Goal: Task Accomplishment & Management: Manage account settings

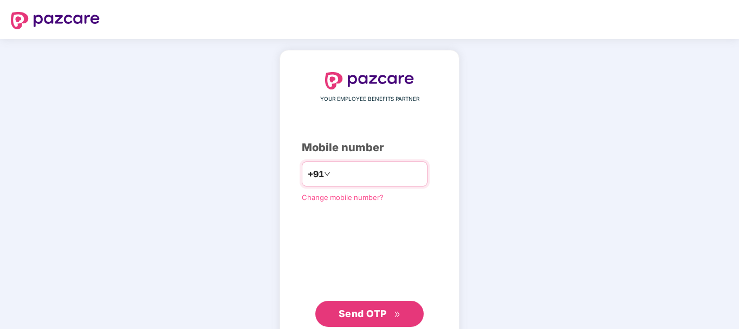
click at [333, 164] on div "+91" at bounding box center [365, 174] width 126 height 25
click at [345, 170] on input "number" at bounding box center [377, 173] width 89 height 17
type input "**********"
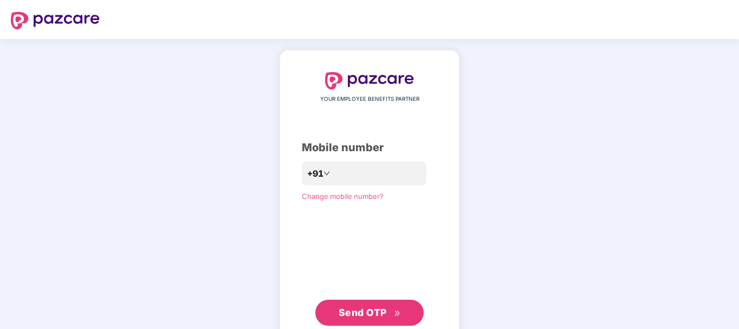
click at [364, 307] on span "Send OTP" at bounding box center [363, 312] width 48 height 11
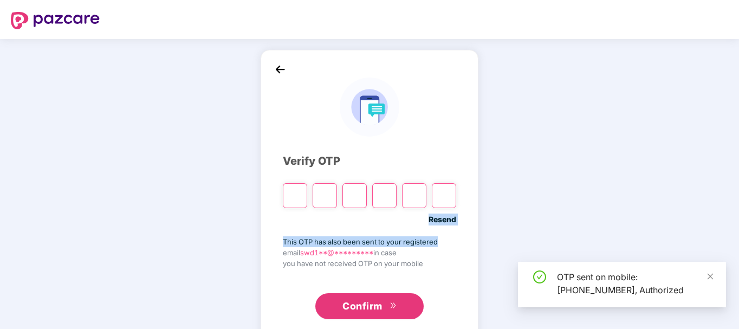
drag, startPoint x: 403, startPoint y: 225, endPoint x: 524, endPoint y: 230, distance: 120.4
click at [524, 230] on div "Verify OTP Resend This OTP has also been sent to your registered email swd1**@*…" at bounding box center [369, 196] width 739 height 314
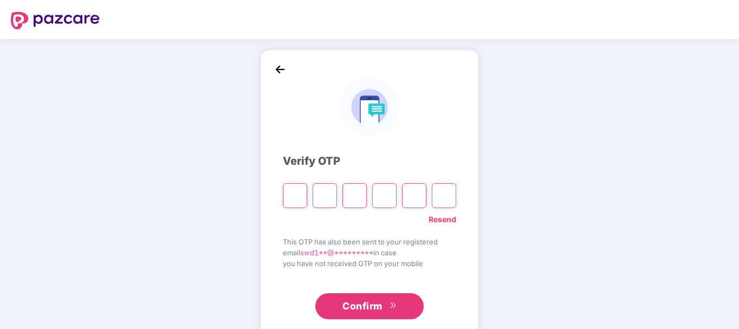
click at [289, 190] on input "Please enter verification code. Digit 1" at bounding box center [295, 195] width 24 height 25
type input "*"
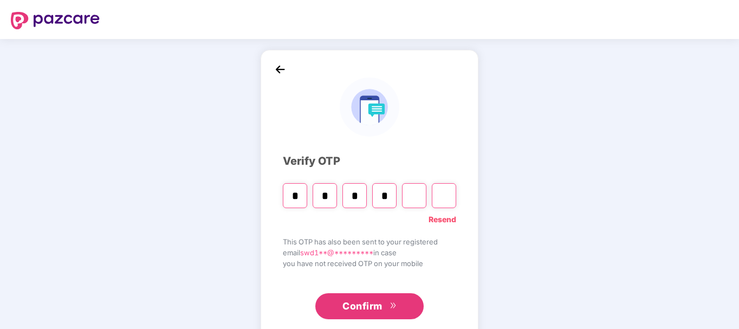
type input "*"
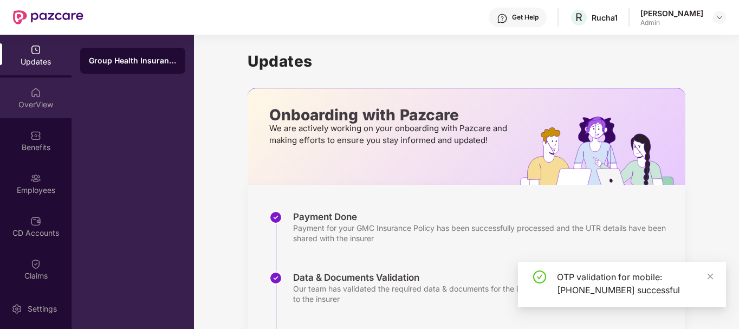
click at [34, 105] on div "OverView" at bounding box center [36, 104] width 72 height 11
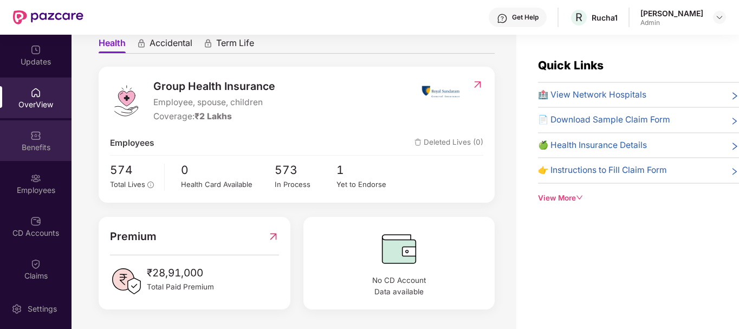
click at [45, 147] on div "Benefits" at bounding box center [36, 147] width 72 height 11
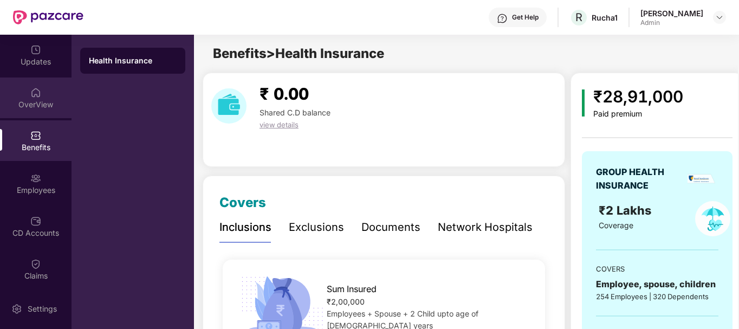
click at [43, 108] on div "OverView" at bounding box center [36, 104] width 72 height 11
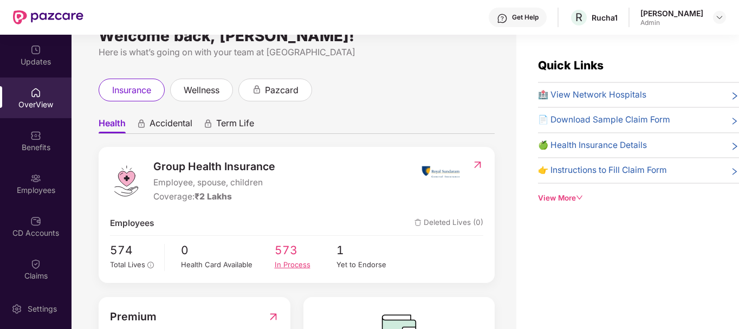
scroll to position [105, 0]
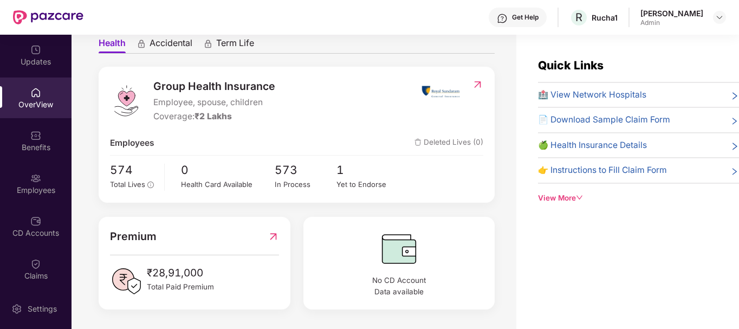
click at [273, 233] on img at bounding box center [273, 236] width 11 height 17
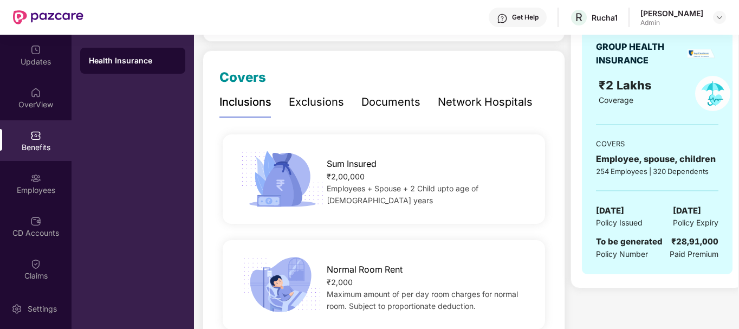
click at [323, 109] on div "Exclusions" at bounding box center [316, 102] width 55 height 17
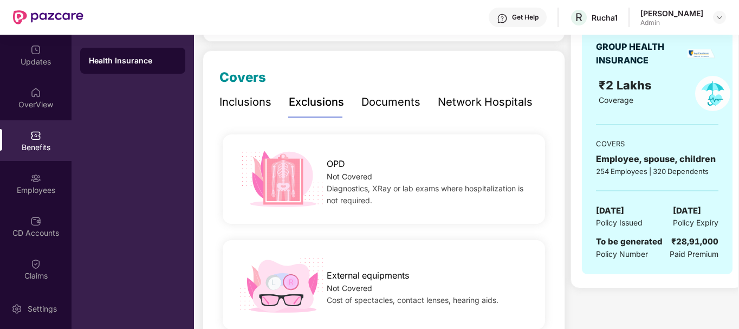
click at [371, 106] on div "Documents" at bounding box center [391, 102] width 59 height 17
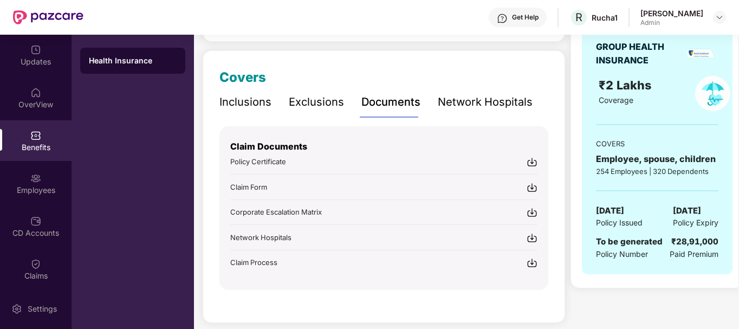
click at [442, 102] on div "Network Hospitals" at bounding box center [485, 102] width 95 height 17
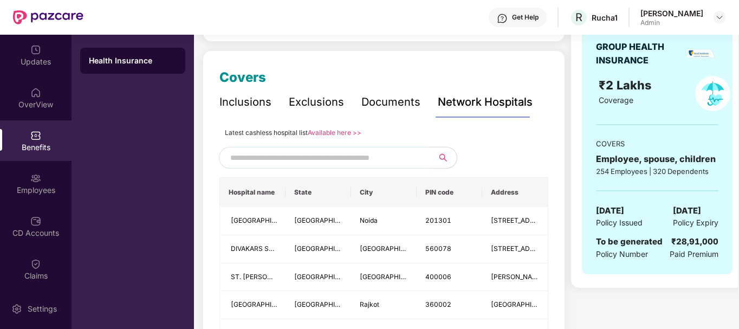
click at [337, 96] on div "Exclusions" at bounding box center [316, 102] width 55 height 17
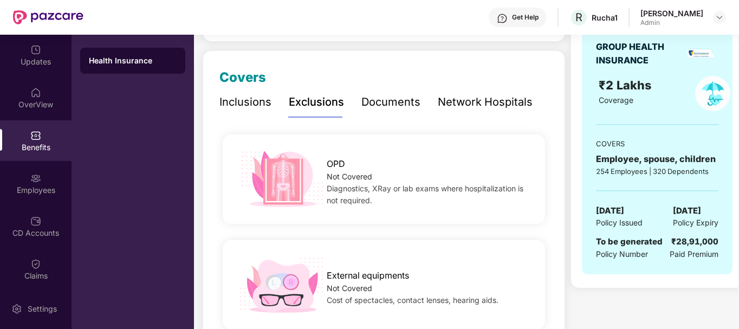
click at [384, 105] on div "Documents" at bounding box center [391, 102] width 59 height 17
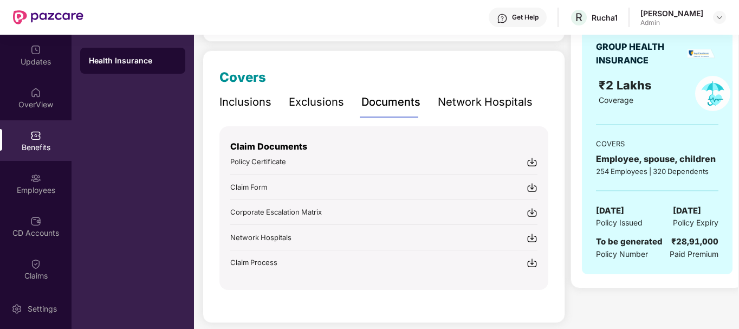
click at [532, 163] on img at bounding box center [532, 162] width 11 height 11
click at [44, 191] on div "Employees" at bounding box center [36, 190] width 72 height 11
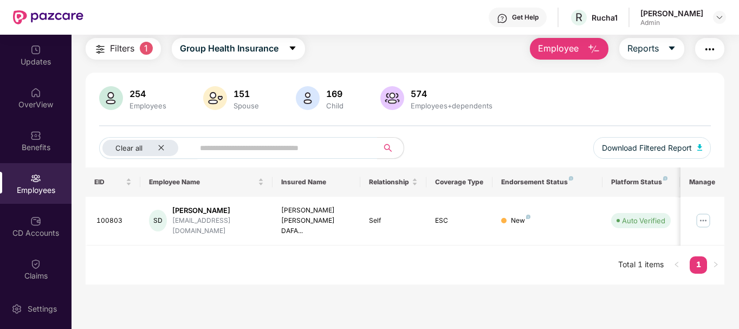
scroll to position [0, 0]
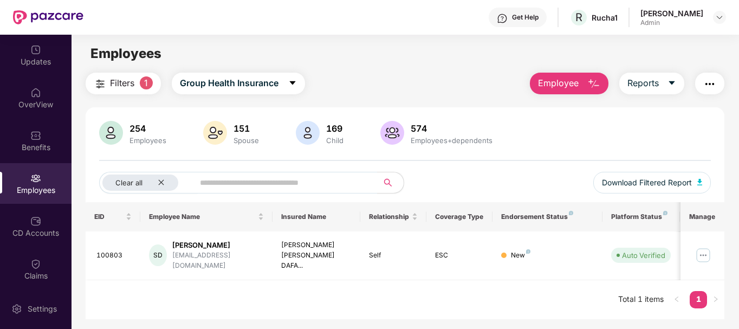
click at [121, 88] on span "Filters" at bounding box center [122, 83] width 24 height 14
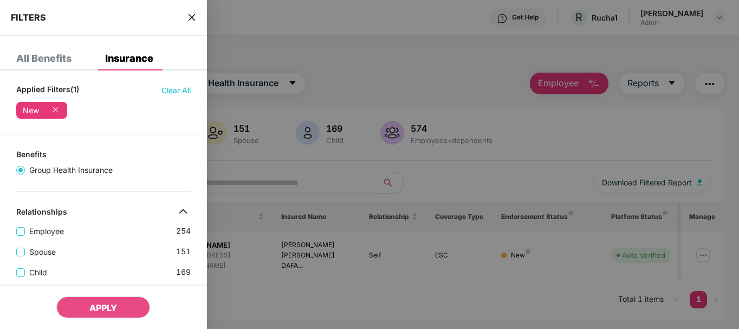
click at [56, 60] on div "All Benefits" at bounding box center [43, 58] width 55 height 11
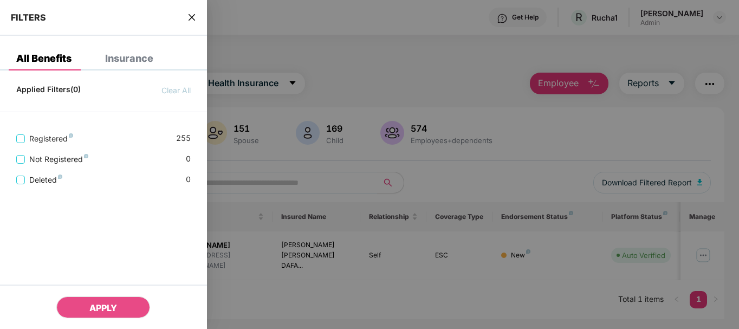
click at [192, 17] on icon "close" at bounding box center [192, 17] width 7 height 7
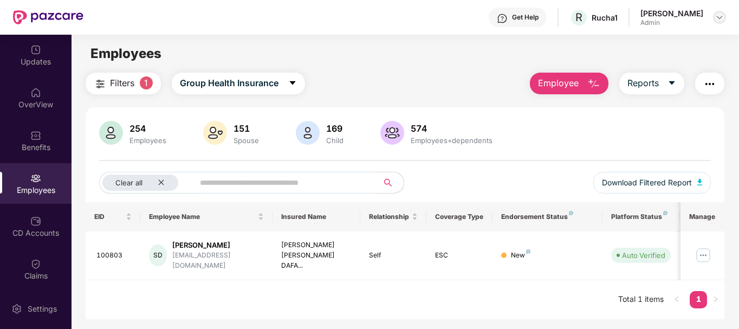
click at [717, 15] on img at bounding box center [720, 17] width 9 height 9
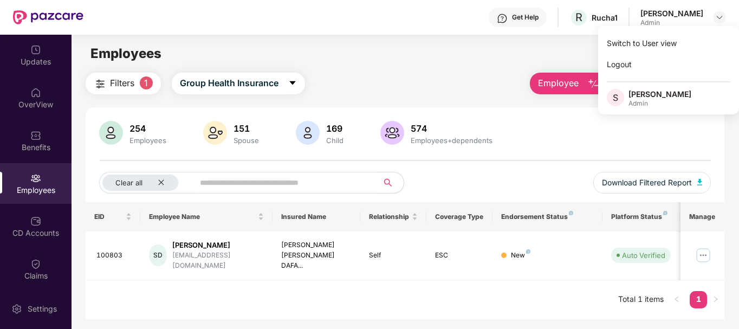
click at [656, 100] on div "Admin" at bounding box center [660, 103] width 63 height 9
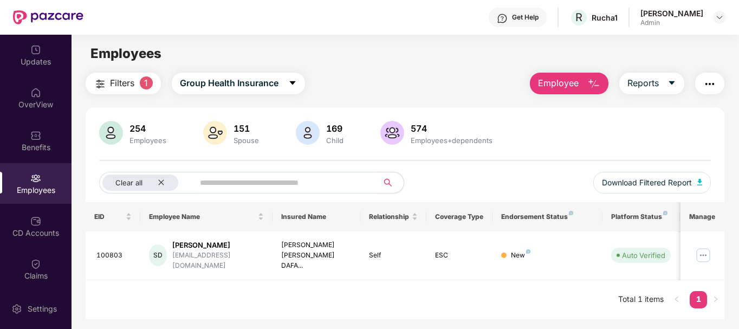
click at [713, 79] on img "button" at bounding box center [710, 84] width 13 height 13
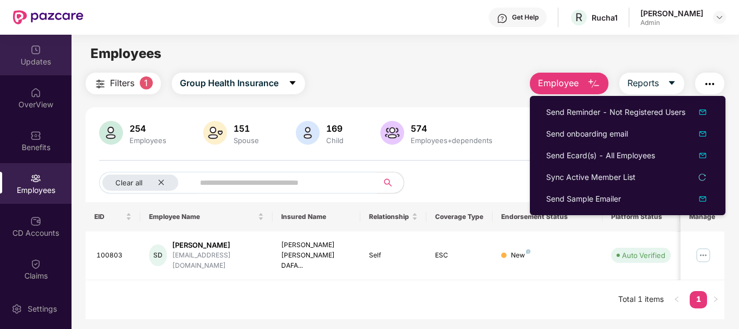
click at [40, 65] on div "Updates" at bounding box center [36, 61] width 72 height 11
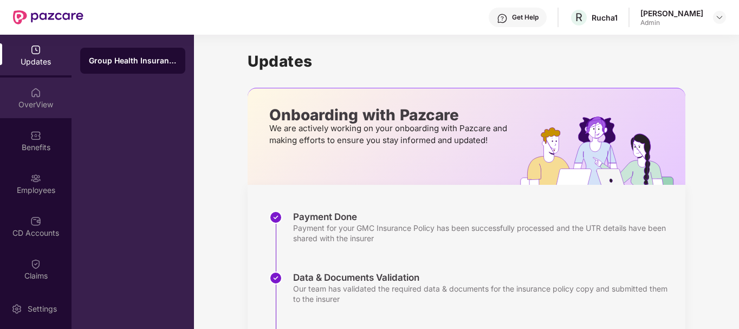
click at [32, 92] on img at bounding box center [35, 92] width 11 height 11
click at [123, 63] on div "Group Health Insurance" at bounding box center [133, 60] width 88 height 11
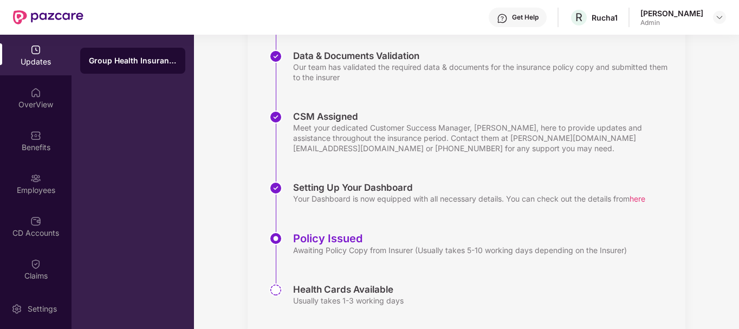
scroll to position [247, 0]
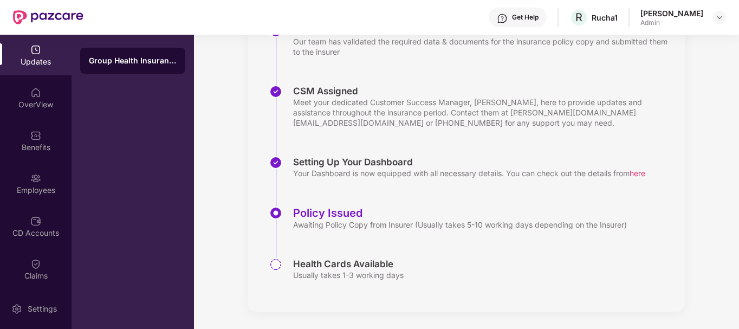
click at [277, 269] on img at bounding box center [275, 264] width 13 height 13
click at [276, 266] on img at bounding box center [275, 264] width 13 height 13
click at [22, 237] on div "CD Accounts" at bounding box center [36, 233] width 72 height 11
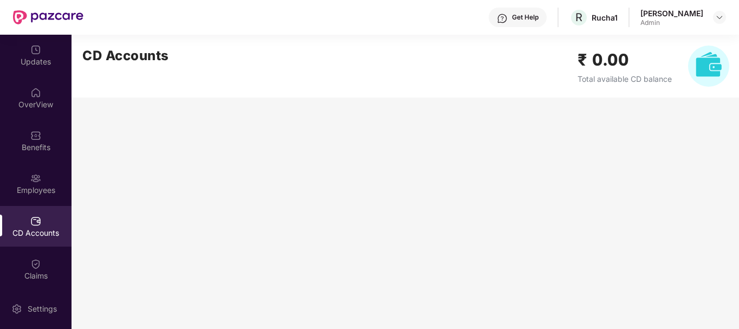
scroll to position [0, 0]
click at [33, 274] on div "Claims" at bounding box center [36, 276] width 72 height 11
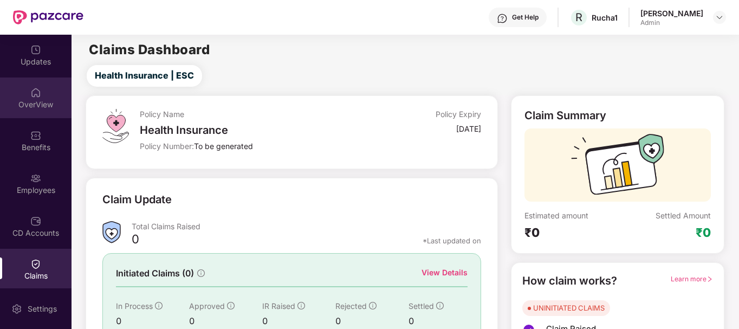
click at [46, 94] on div "OverView" at bounding box center [36, 98] width 72 height 41
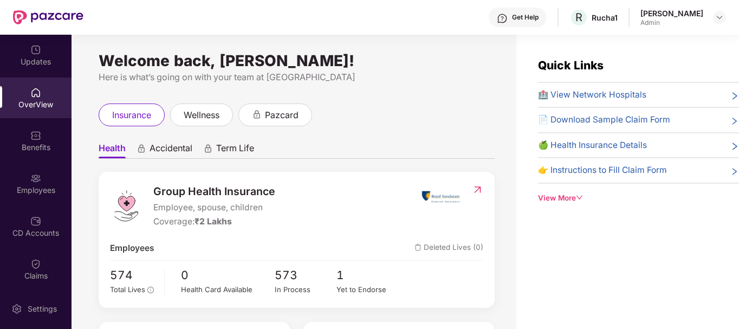
scroll to position [105, 0]
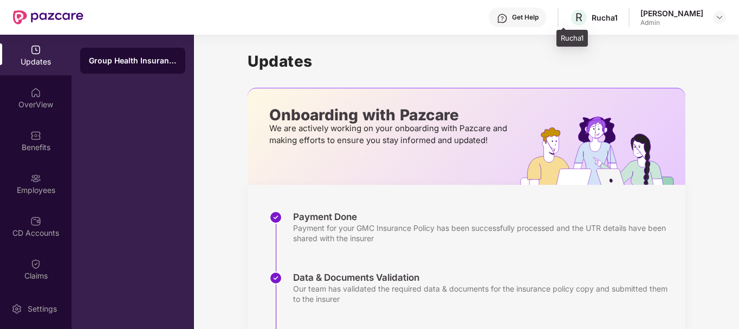
click at [592, 20] on div "Rucha1" at bounding box center [605, 17] width 26 height 10
click at [482, 66] on h1 "Updates" at bounding box center [467, 61] width 438 height 18
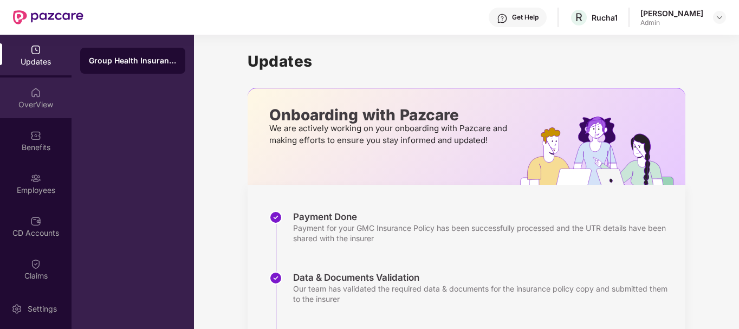
click at [35, 113] on div "OverView" at bounding box center [36, 98] width 72 height 41
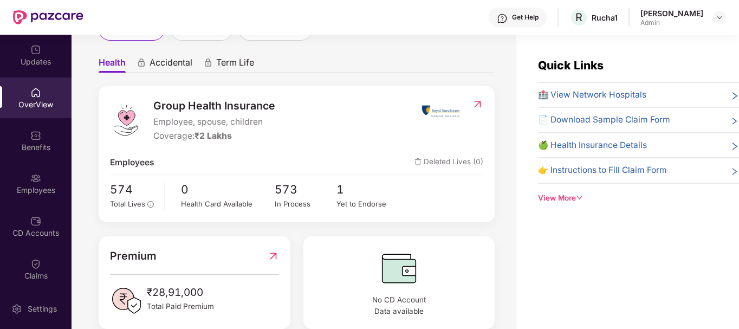
scroll to position [105, 0]
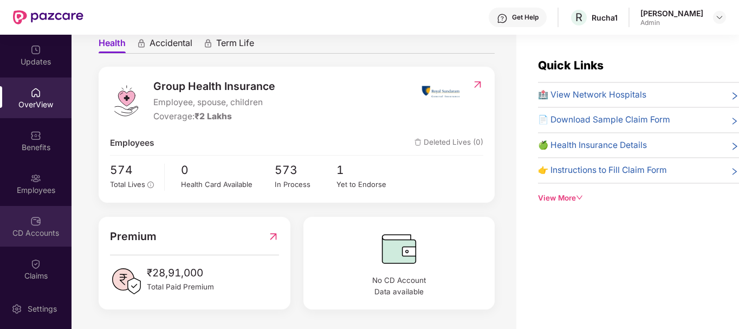
click at [33, 223] on img at bounding box center [35, 221] width 11 height 11
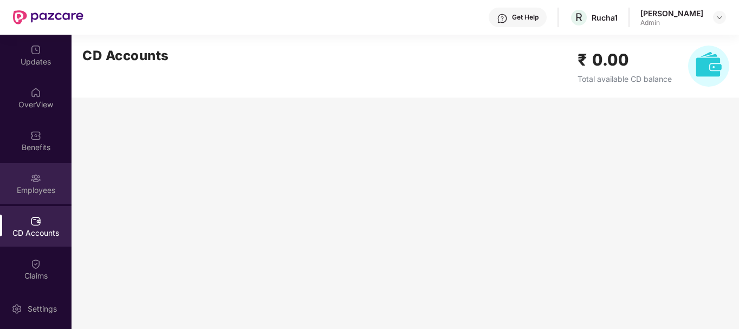
click at [33, 185] on div "Employees" at bounding box center [36, 190] width 72 height 11
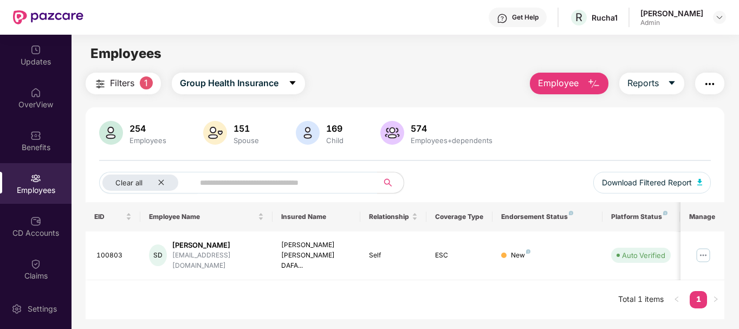
click at [497, 55] on div "Employees" at bounding box center [405, 53] width 667 height 21
click at [669, 84] on icon "caret-down" at bounding box center [672, 83] width 9 height 9
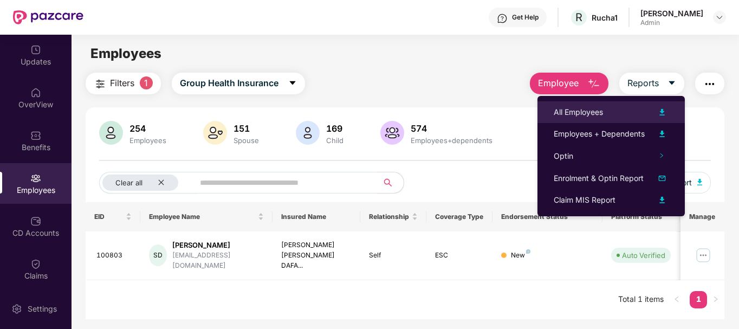
click at [662, 109] on img at bounding box center [662, 112] width 13 height 13
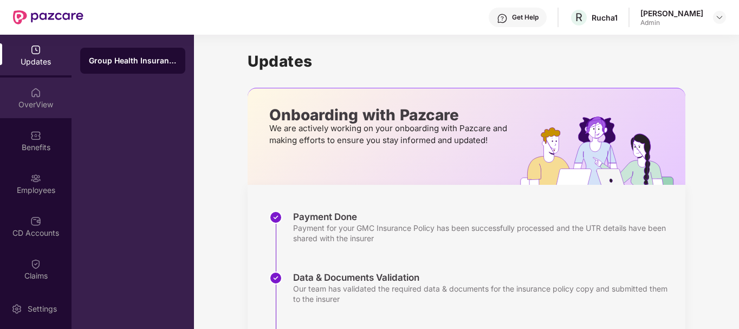
click at [53, 93] on div "OverView" at bounding box center [36, 98] width 72 height 41
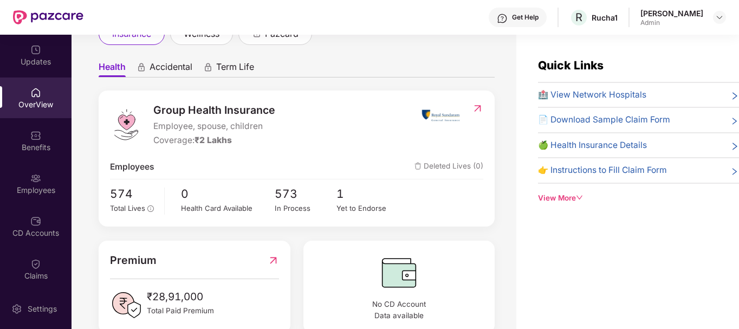
scroll to position [105, 0]
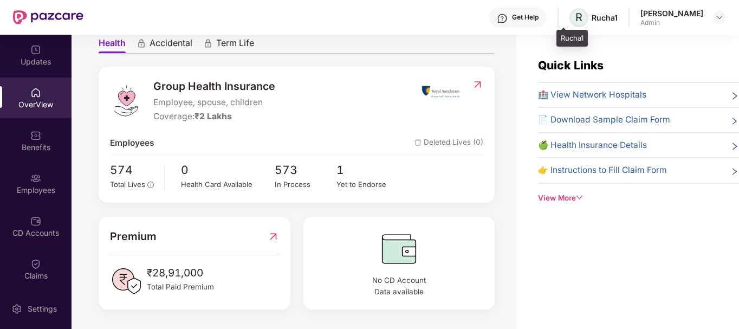
click at [575, 17] on span "R" at bounding box center [579, 17] width 19 height 19
click at [558, 191] on div "Quick Links 🏥 View Network Hospitals 📄 Download Sample Claim Form 🍏 Health Insu…" at bounding box center [638, 129] width 201 height 147
click at [575, 204] on div "Quick Links 🏥 View Network Hospitals 📄 Download Sample Claim Form 🍏 Health Insu…" at bounding box center [628, 199] width 223 height 329
click at [583, 196] on icon "down" at bounding box center [580, 198] width 6 height 4
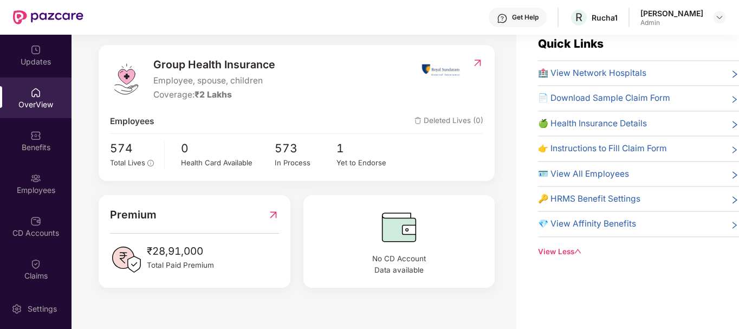
scroll to position [25, 0]
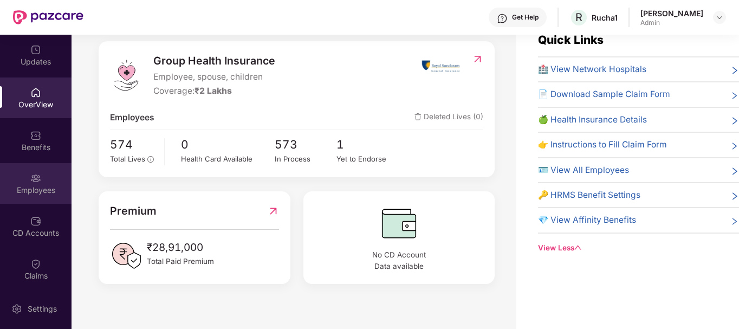
click at [38, 186] on div "Employees" at bounding box center [36, 190] width 72 height 11
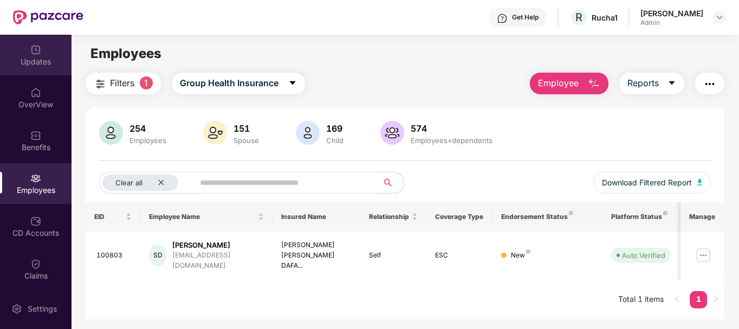
click at [38, 57] on div "Updates" at bounding box center [36, 61] width 72 height 11
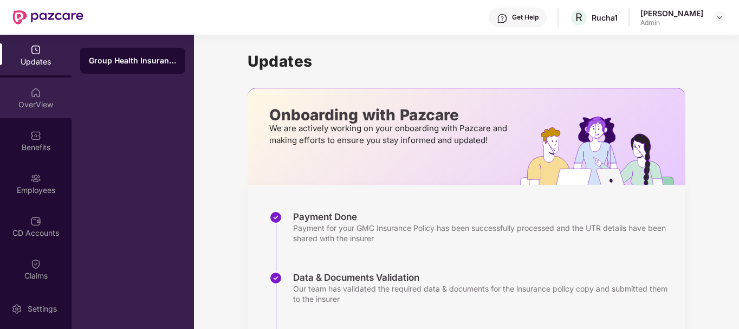
click at [45, 117] on div "OverView" at bounding box center [36, 98] width 72 height 41
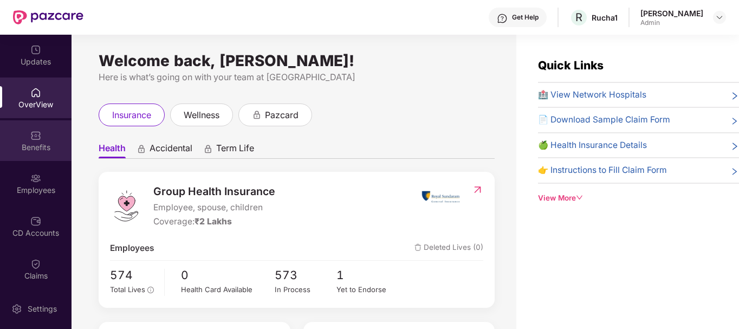
click at [37, 143] on div "Benefits" at bounding box center [36, 147] width 72 height 11
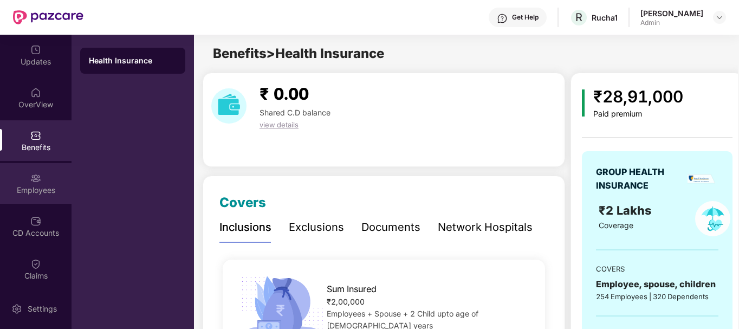
click at [42, 188] on div "Employees" at bounding box center [36, 190] width 72 height 11
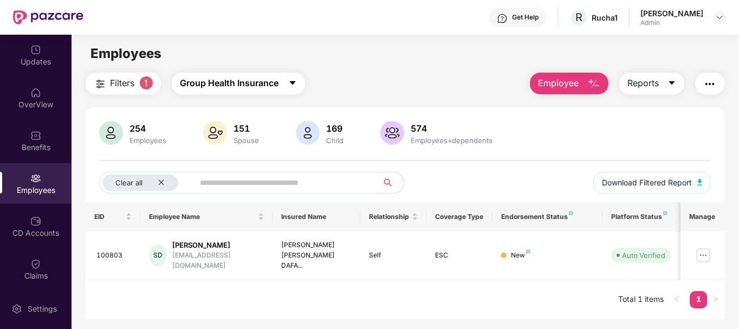
click at [292, 82] on icon "caret-down" at bounding box center [292, 83] width 6 height 4
click at [343, 59] on div "Employees" at bounding box center [405, 53] width 667 height 21
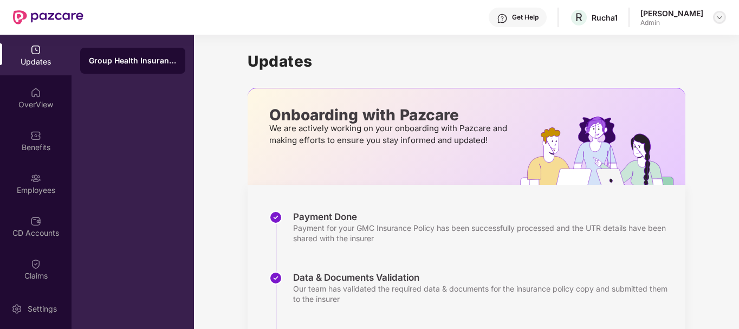
click at [721, 15] on img at bounding box center [720, 17] width 9 height 9
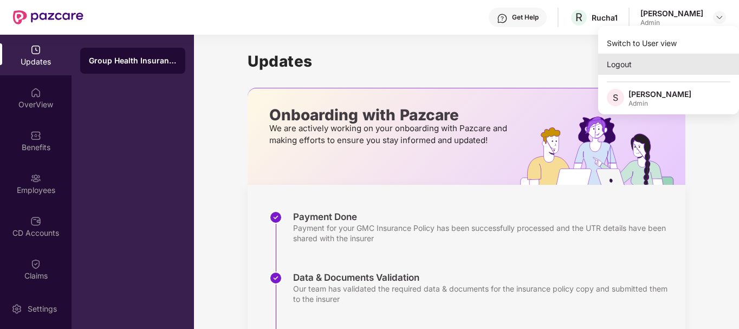
click at [636, 66] on div "Logout" at bounding box center [668, 64] width 141 height 21
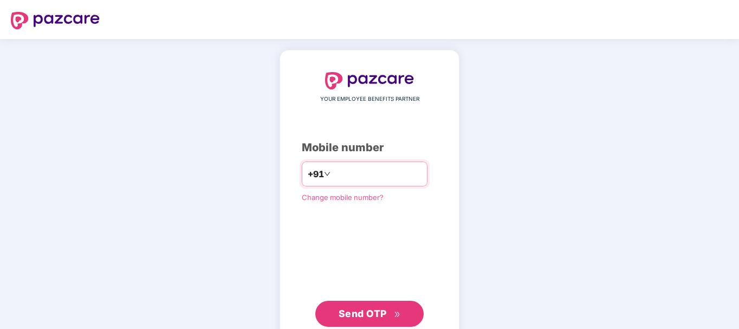
click at [350, 179] on input "number" at bounding box center [377, 173] width 89 height 17
type input "**********"
click at [375, 314] on span "Send OTP" at bounding box center [363, 313] width 48 height 11
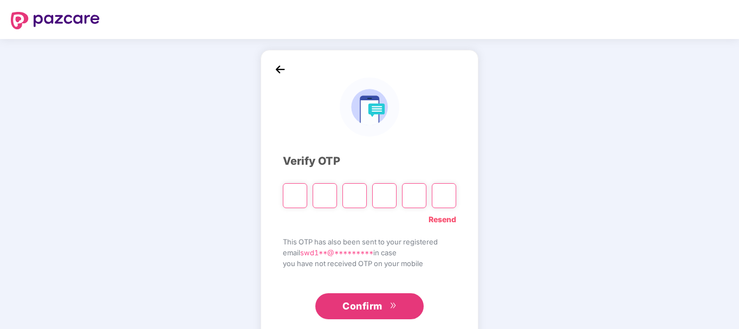
type input "*"
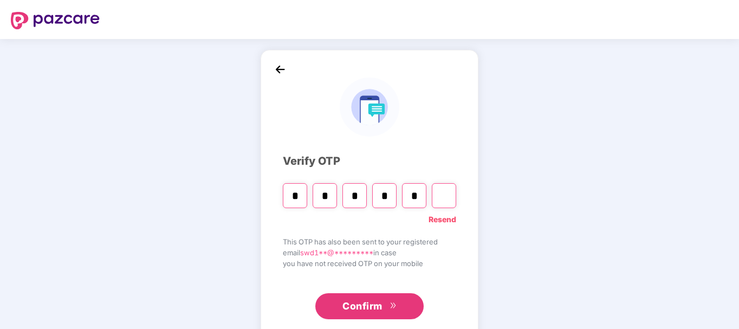
type input "*"
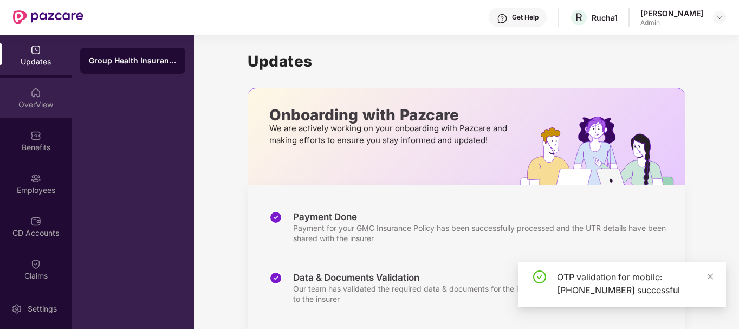
click at [42, 92] on div "OverView" at bounding box center [36, 98] width 72 height 41
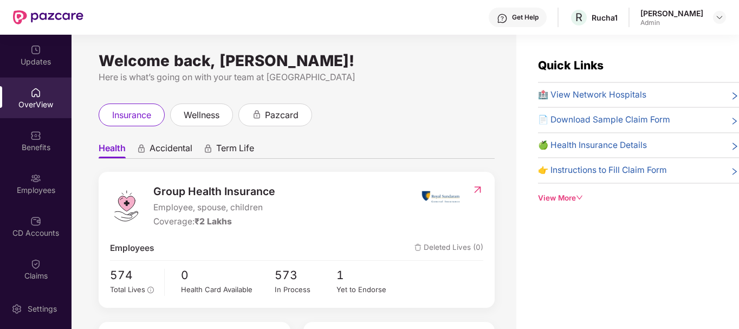
click at [250, 167] on div "Health Accidental Term Life Group Health Insurance Employee, spouse, children C…" at bounding box center [297, 276] width 396 height 278
click at [38, 52] on img at bounding box center [35, 49] width 11 height 11
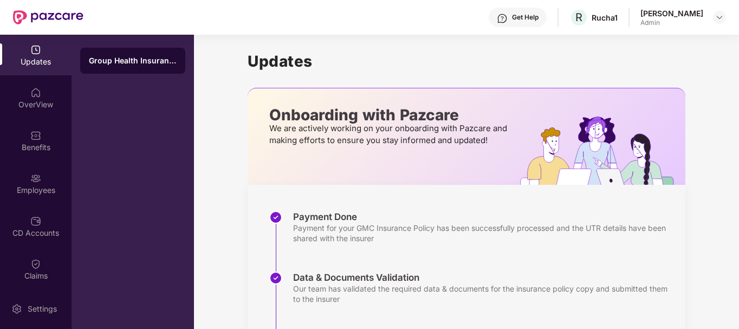
click at [120, 62] on div "Group Health Insurance" at bounding box center [133, 60] width 88 height 11
click at [54, 98] on div "OverView" at bounding box center [36, 98] width 72 height 41
click at [694, 23] on div "Admin" at bounding box center [672, 22] width 63 height 9
click at [719, 11] on div at bounding box center [719, 17] width 13 height 13
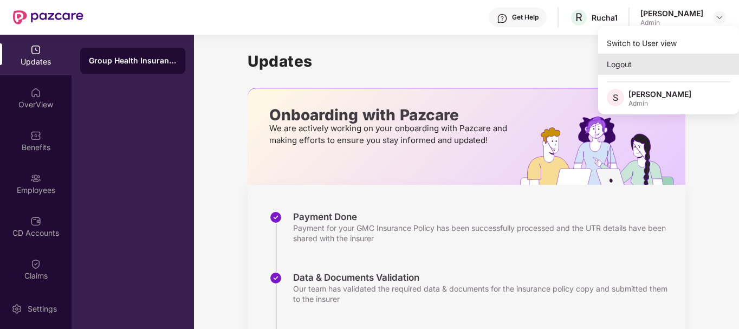
click at [657, 65] on div "Logout" at bounding box center [668, 64] width 141 height 21
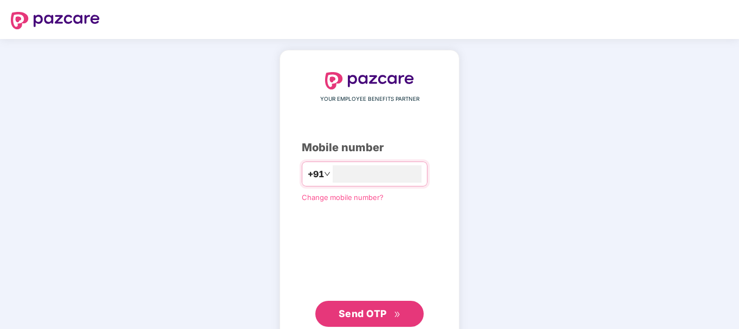
type input "**********"
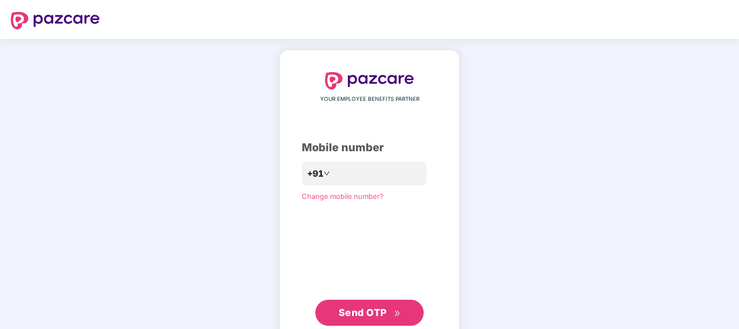
click at [355, 314] on span "Send OTP" at bounding box center [363, 312] width 48 height 11
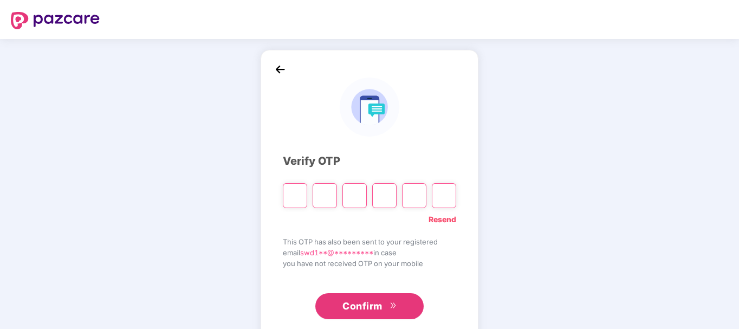
click at [291, 198] on input "Please enter verification code. Digit 1" at bounding box center [295, 195] width 24 height 25
type input "*"
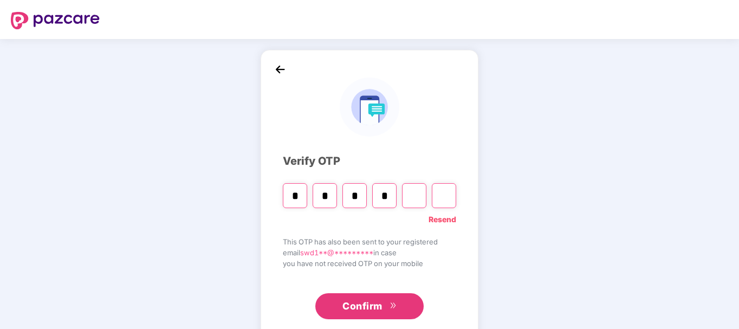
type input "*"
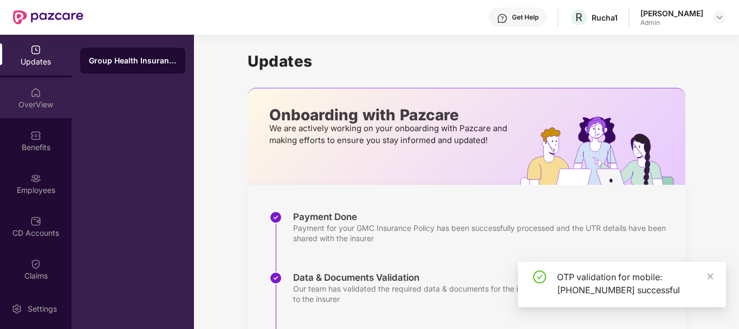
click at [37, 95] on img at bounding box center [35, 92] width 11 height 11
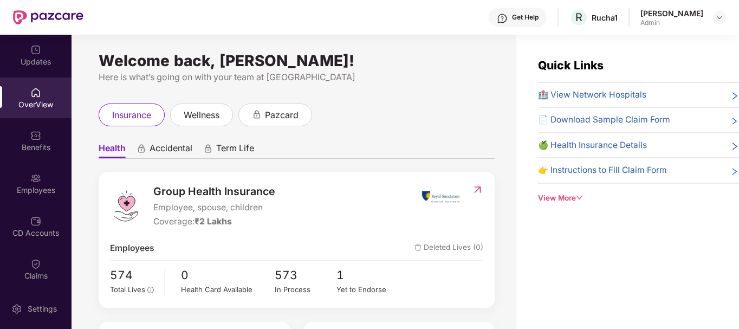
scroll to position [105, 0]
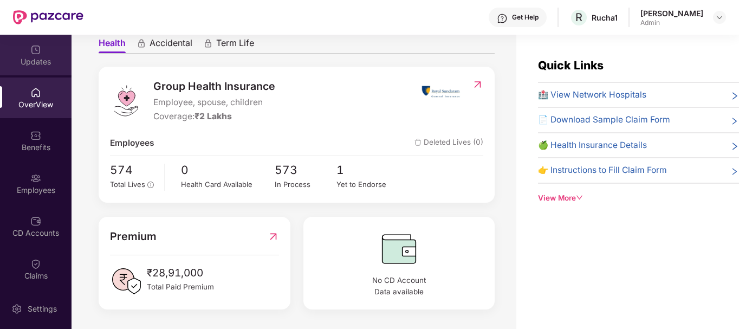
click at [25, 74] on div "Updates" at bounding box center [36, 55] width 72 height 41
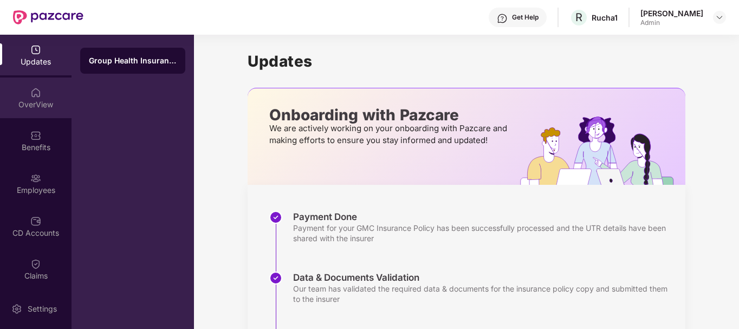
click at [36, 104] on div "OverView" at bounding box center [36, 104] width 72 height 11
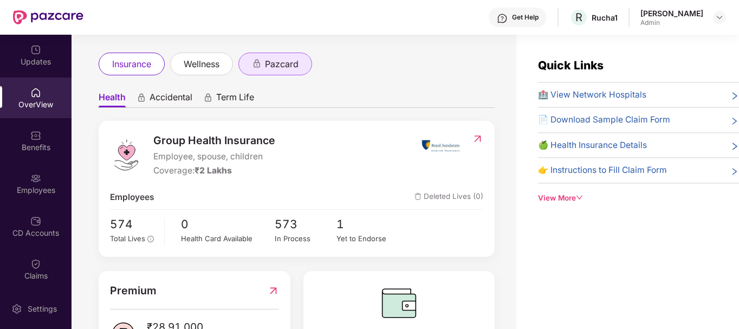
scroll to position [0, 0]
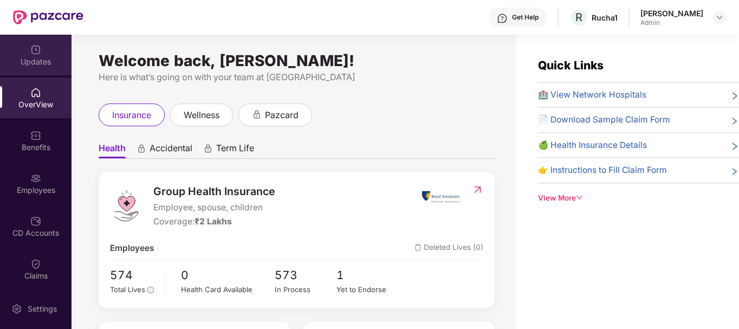
click at [28, 54] on div "Updates" at bounding box center [36, 55] width 72 height 41
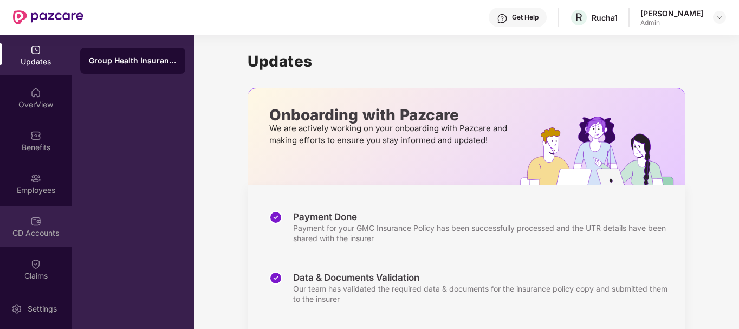
scroll to position [132, 0]
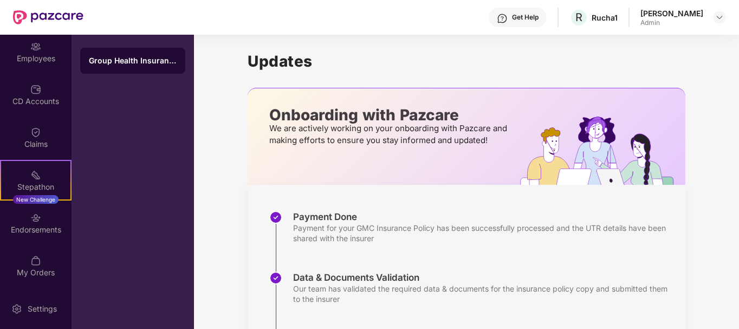
click at [701, 20] on div "Admin" at bounding box center [672, 22] width 63 height 9
click at [729, 20] on header "Get Help R Rucha1 [PERSON_NAME] Admin" at bounding box center [369, 17] width 739 height 35
click at [720, 17] on img at bounding box center [720, 17] width 9 height 9
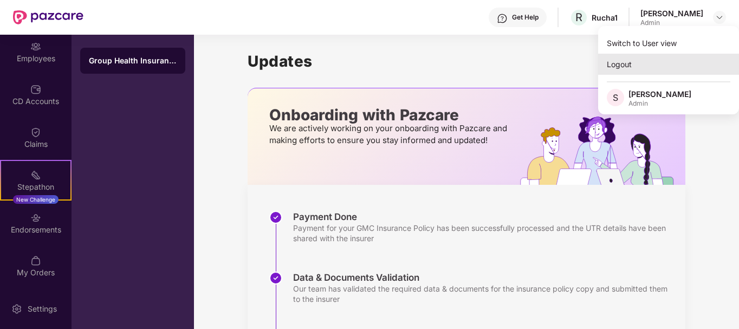
click at [615, 65] on div "Logout" at bounding box center [668, 64] width 141 height 21
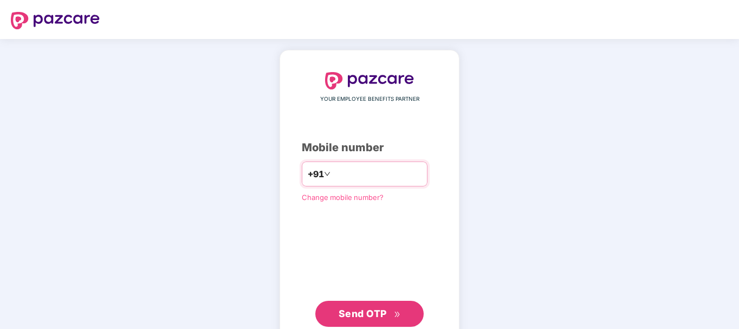
click at [376, 170] on input "number" at bounding box center [377, 173] width 89 height 17
type input "**********"
click at [383, 307] on span "Send OTP" at bounding box center [370, 313] width 62 height 15
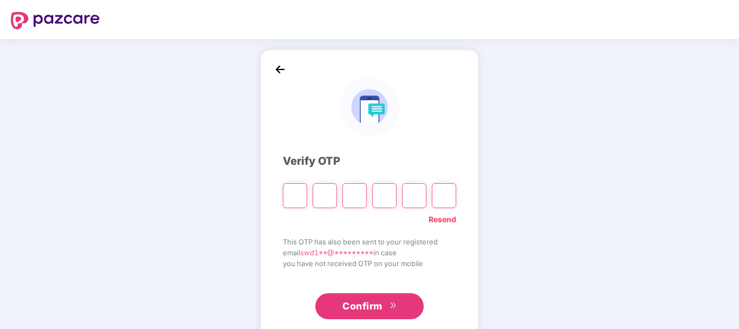
type input "*"
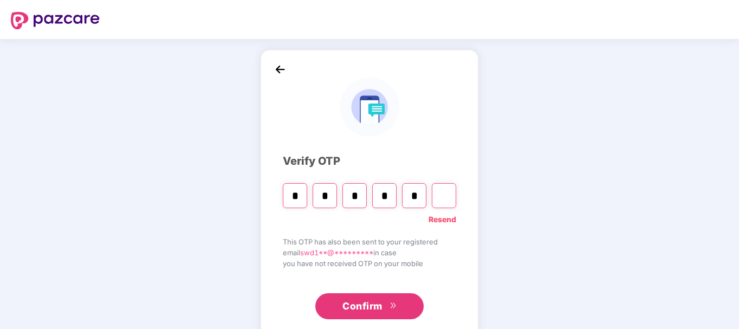
type input "*"
